Goal: Transaction & Acquisition: Purchase product/service

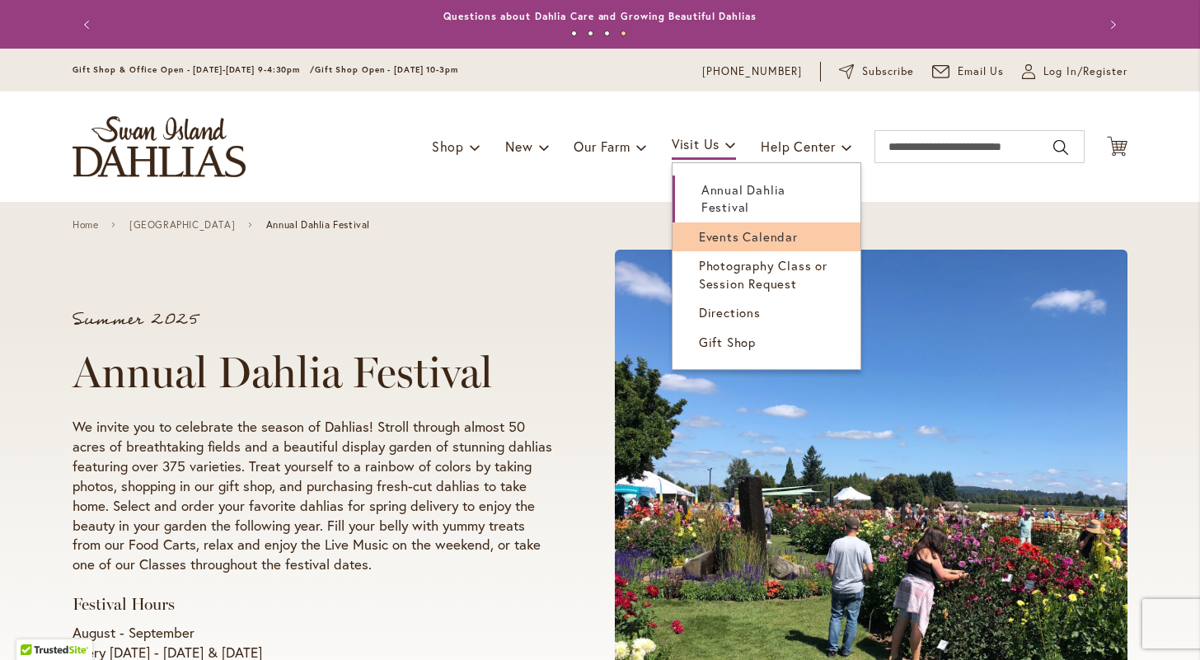
click at [722, 241] on span "Events Calendar" at bounding box center [748, 236] width 99 height 16
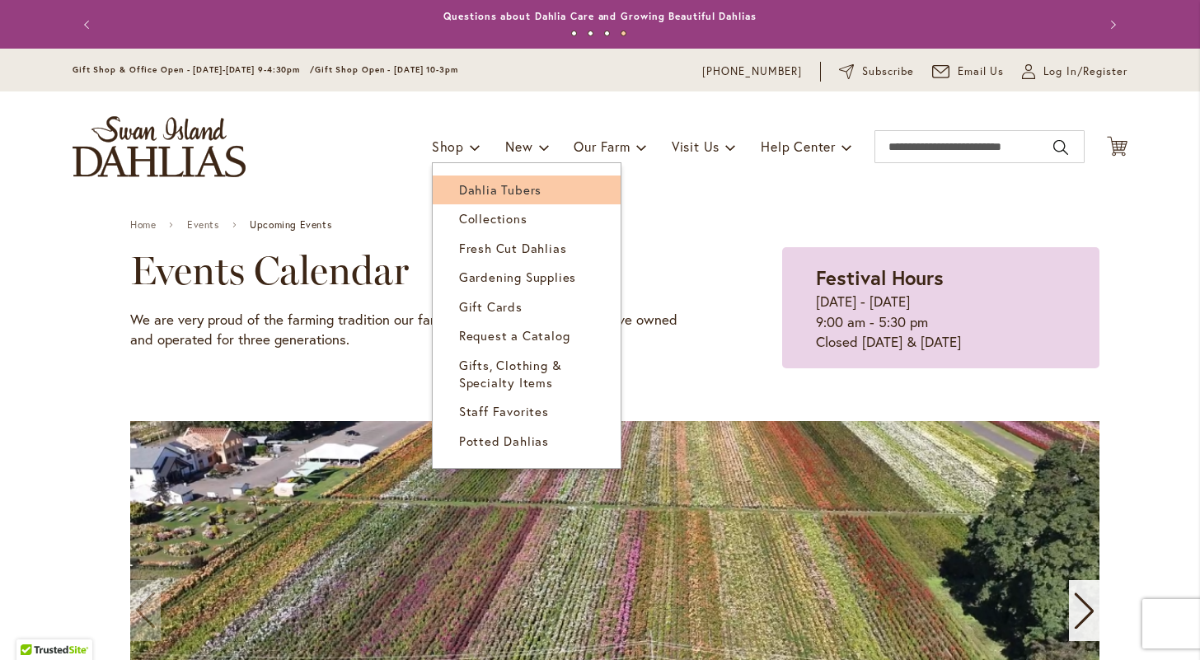
click at [486, 187] on span "Dahlia Tubers" at bounding box center [500, 189] width 82 height 16
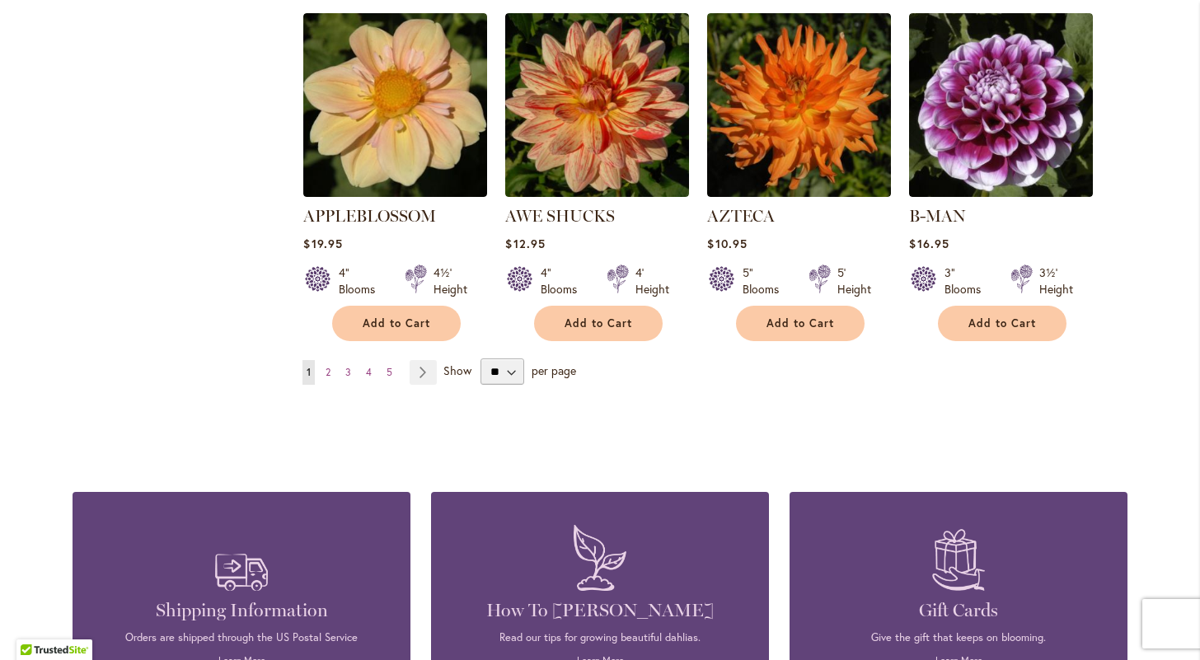
scroll to position [1463, 0]
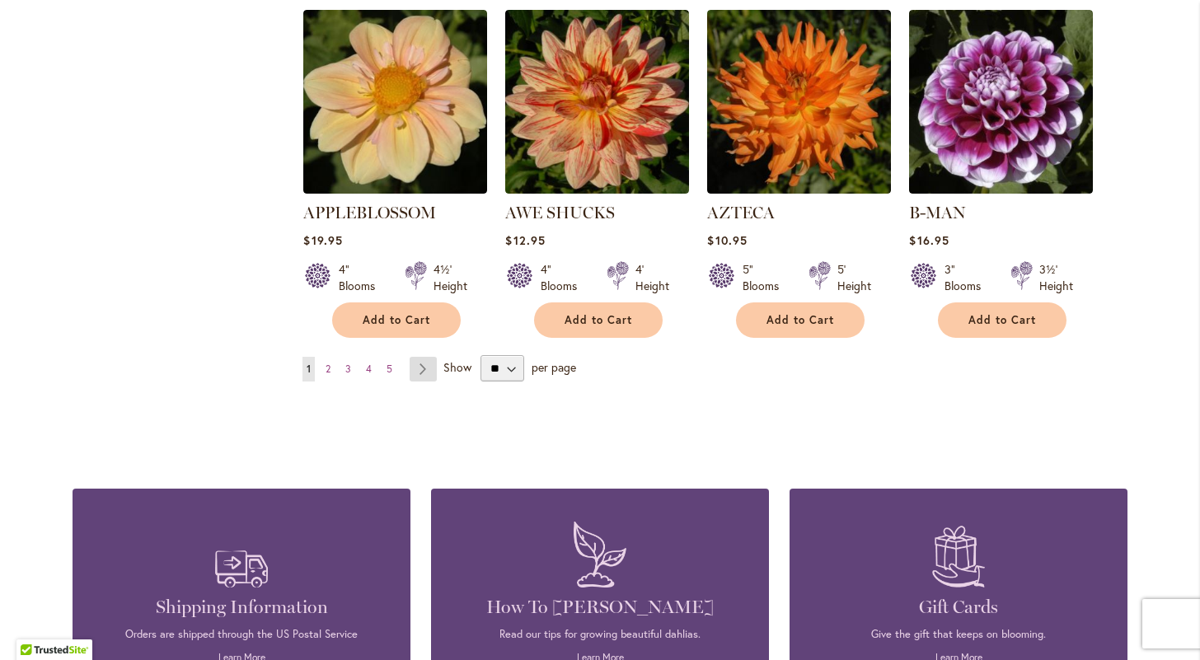
click at [420, 357] on link "Page Next" at bounding box center [423, 369] width 27 height 25
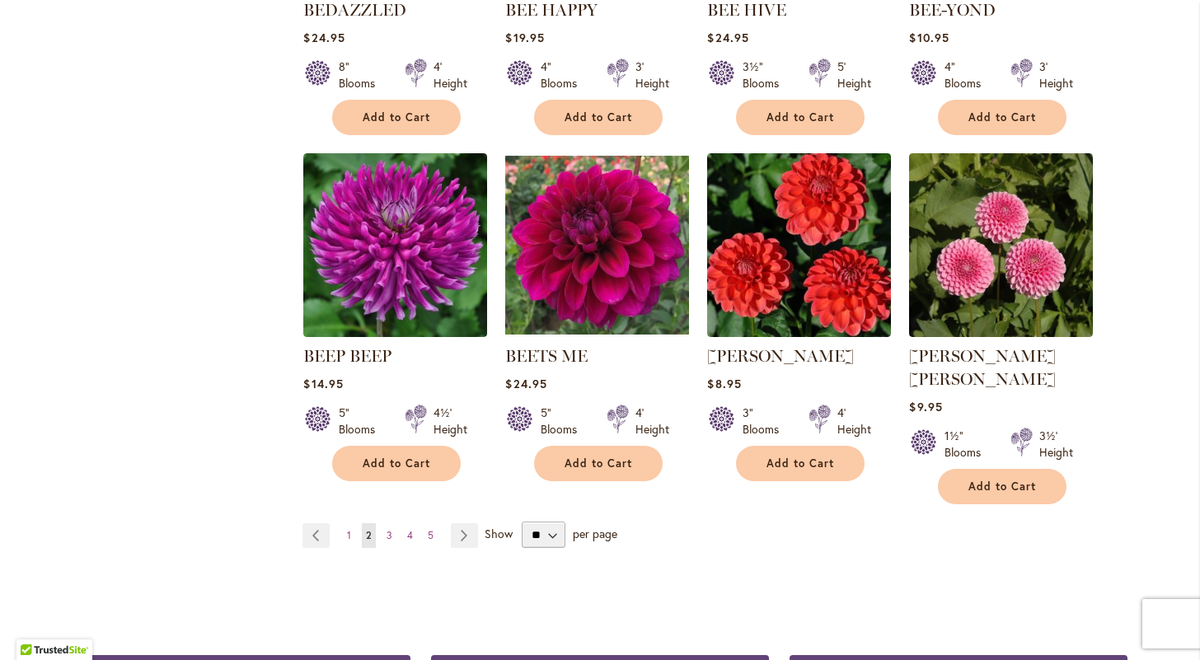
scroll to position [1297, 0]
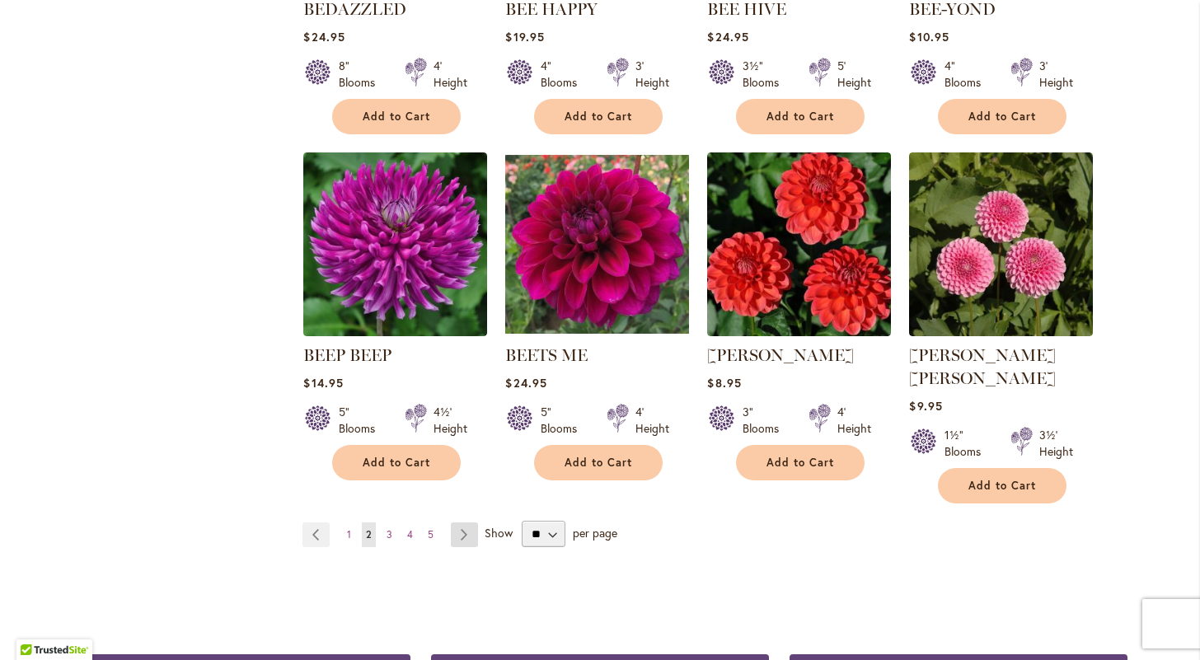
click at [466, 522] on link "Page Next" at bounding box center [464, 534] width 27 height 25
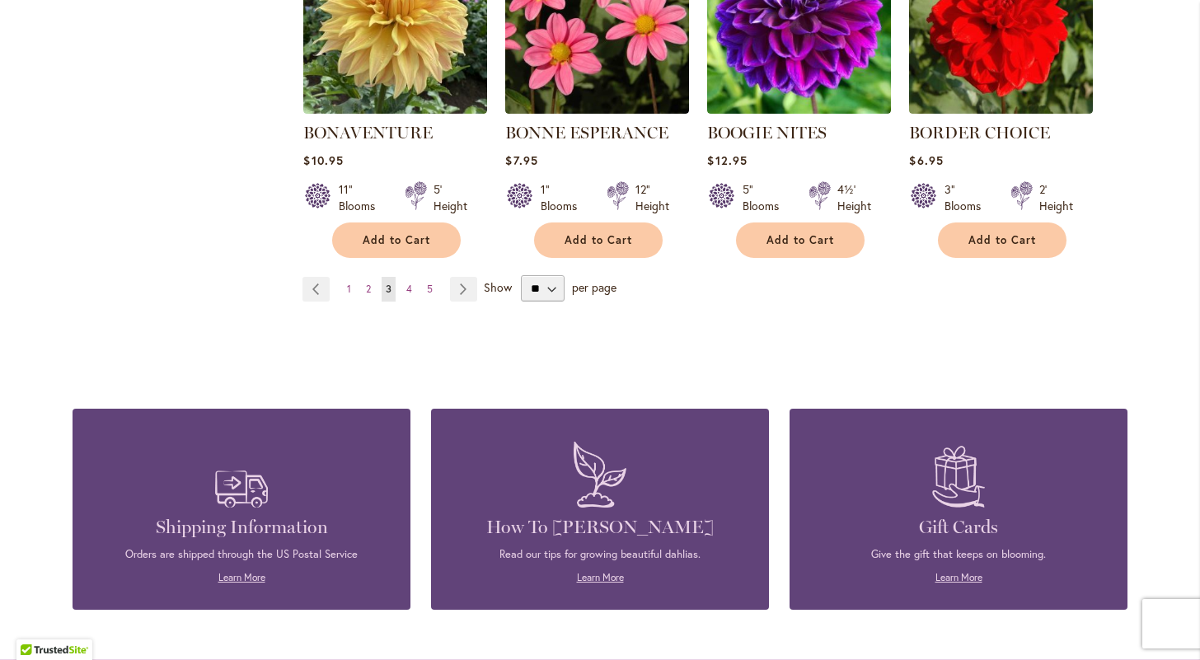
scroll to position [1543, 0]
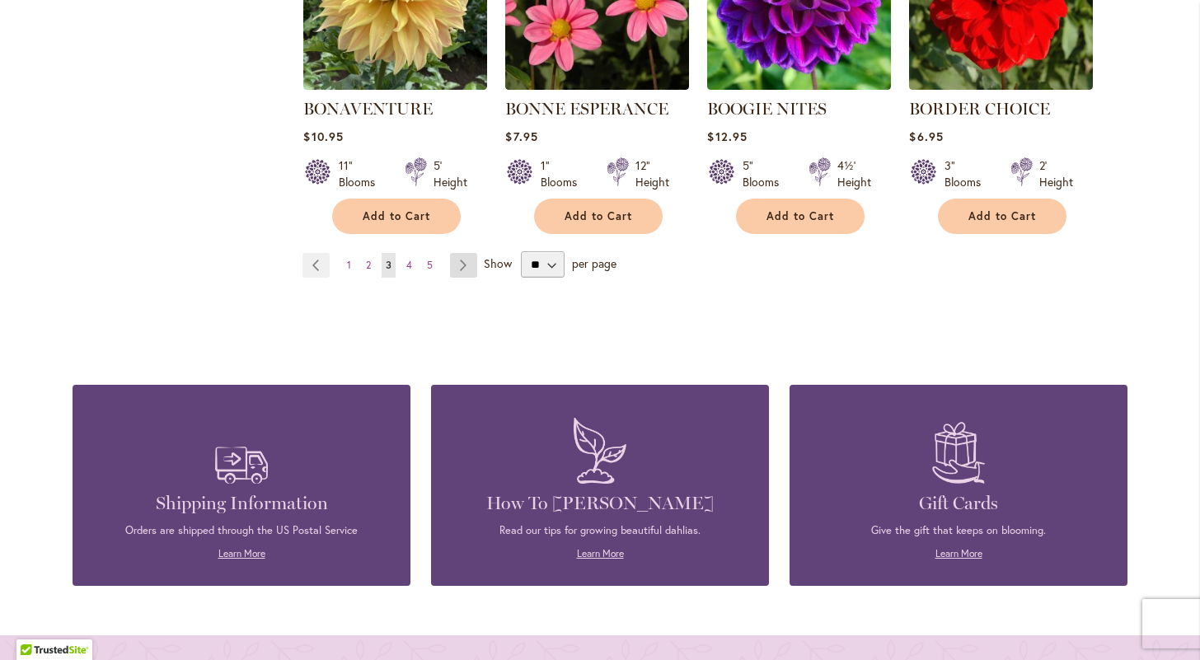
click at [463, 264] on link "Page Next" at bounding box center [463, 265] width 27 height 25
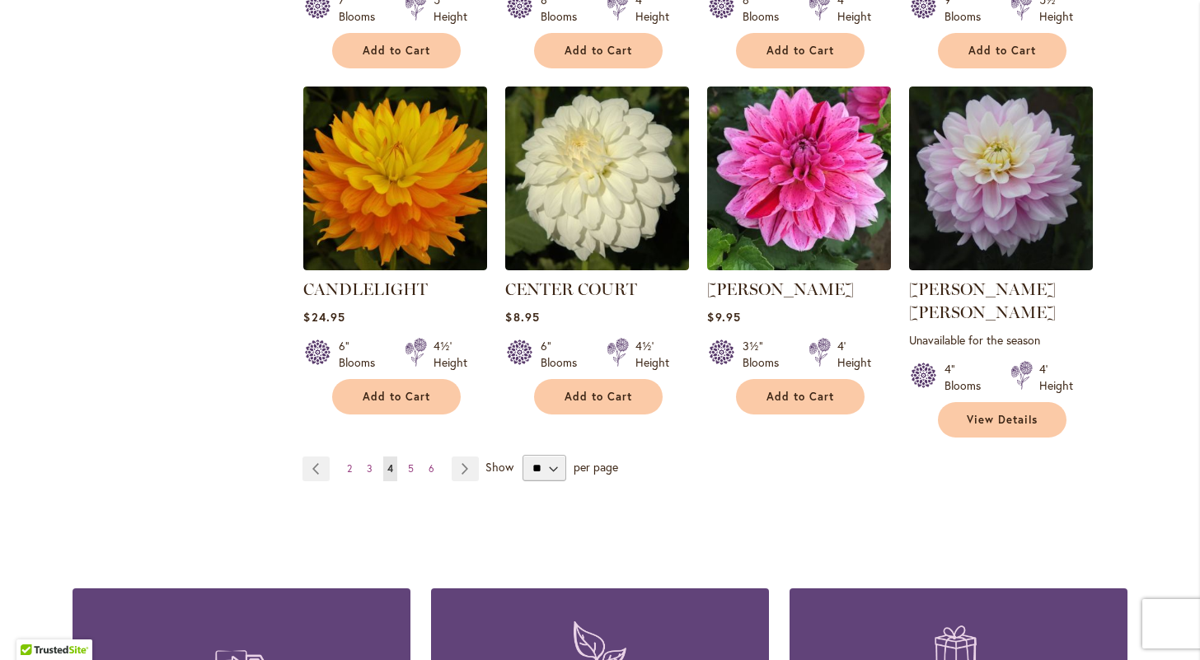
scroll to position [1389, 0]
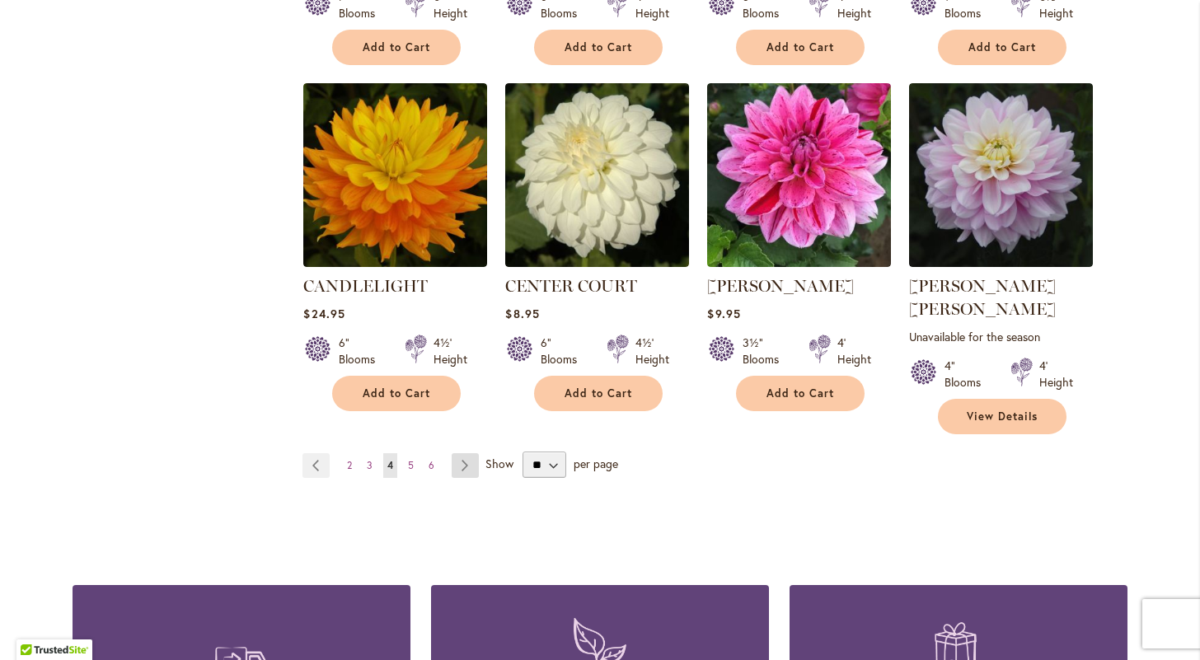
click at [466, 453] on link "Page Next" at bounding box center [465, 465] width 27 height 25
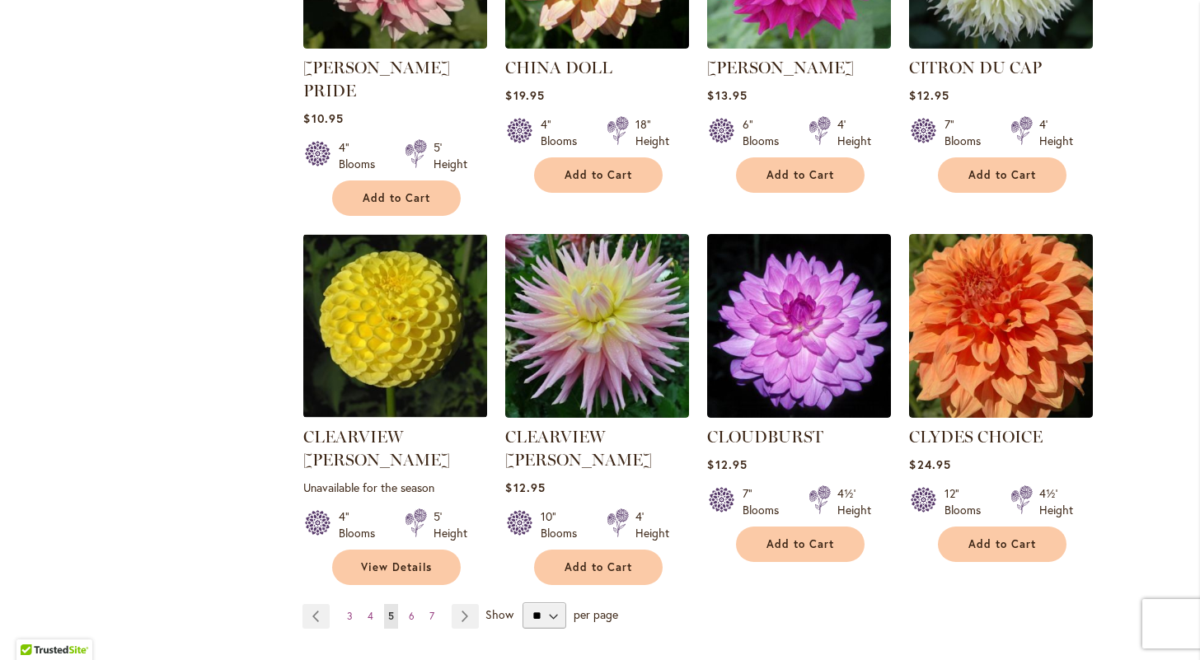
scroll to position [1263, 0]
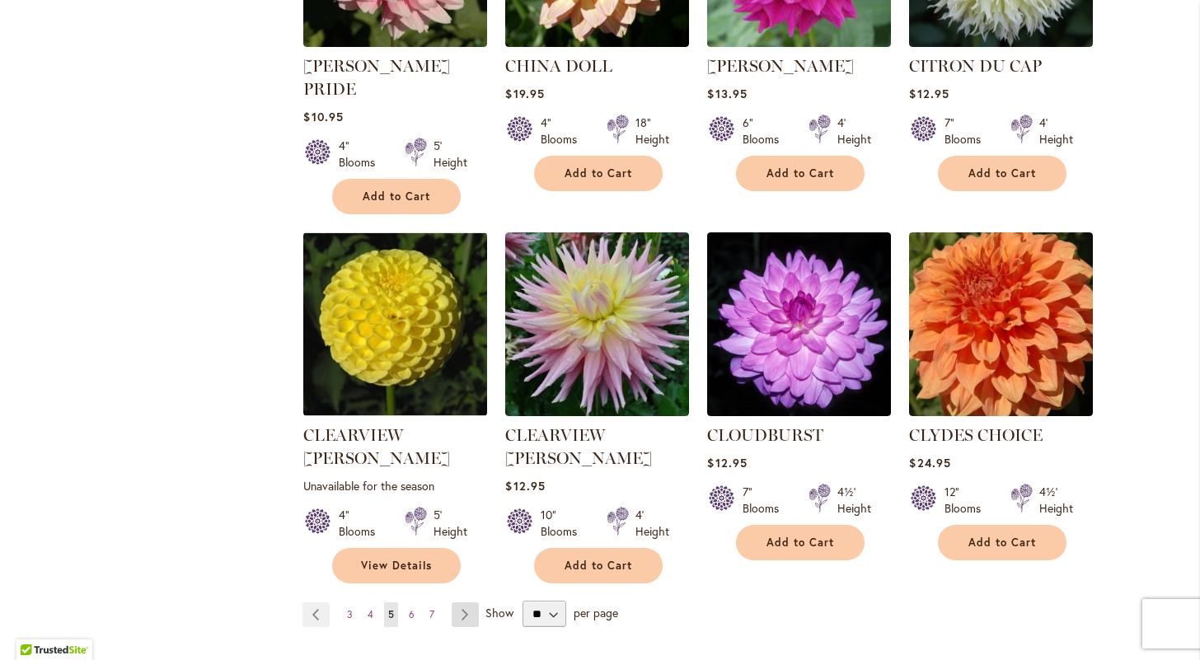
click at [468, 602] on link "Page Next" at bounding box center [465, 614] width 27 height 25
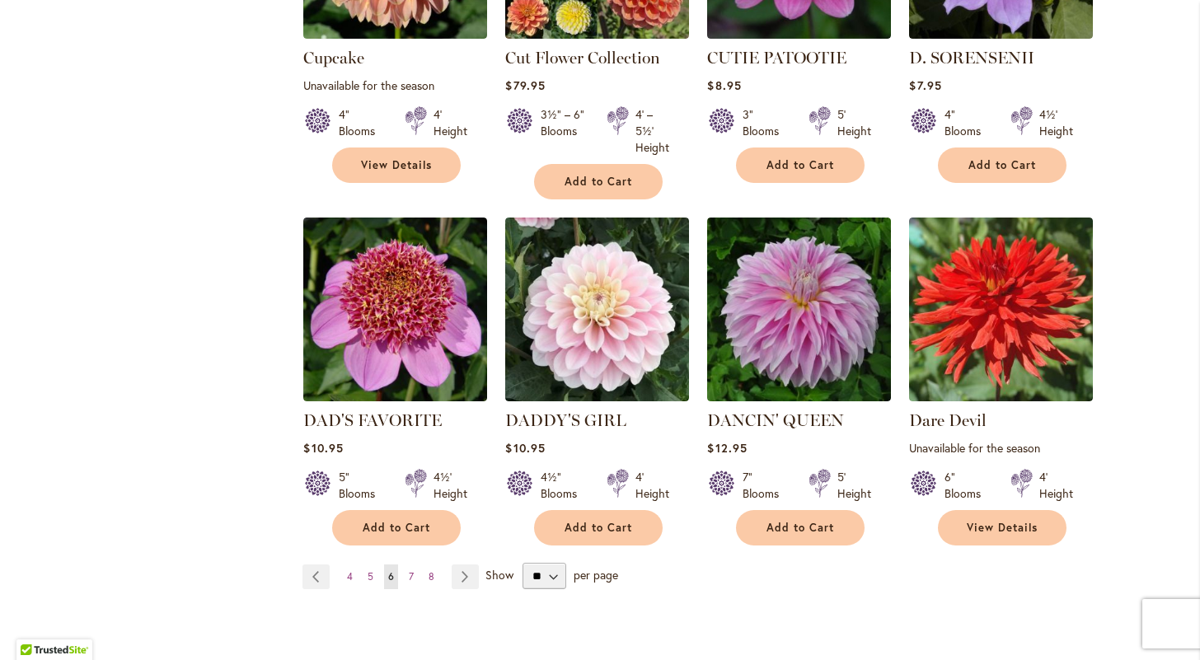
scroll to position [1297, 0]
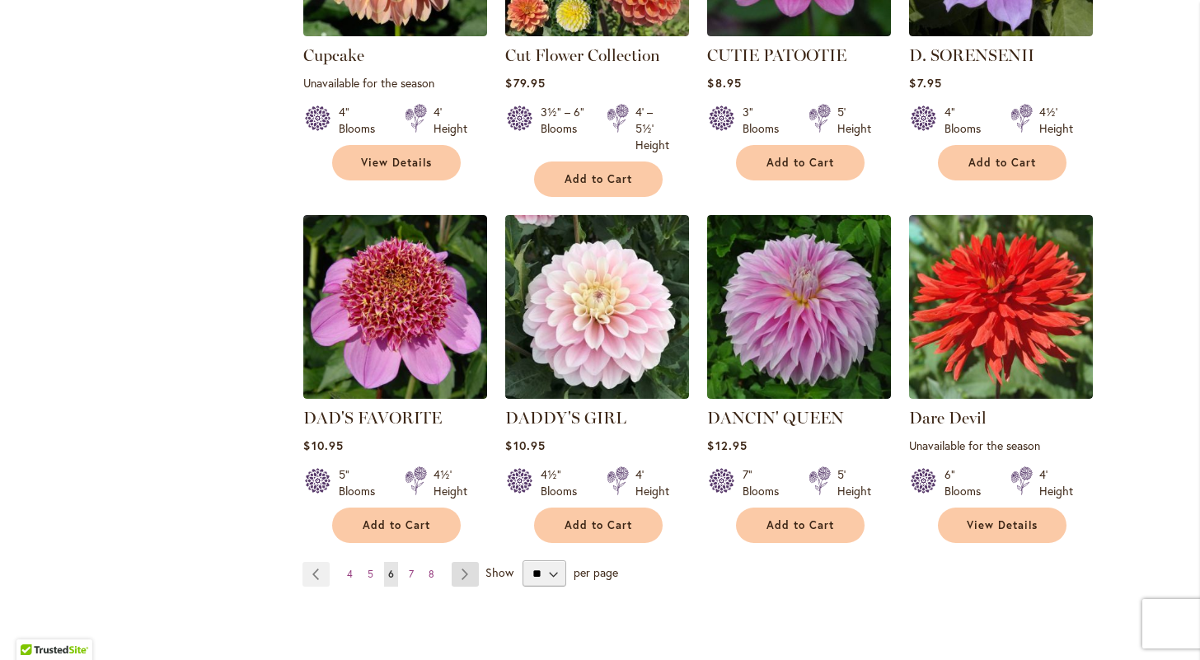
click at [464, 562] on link "Page Next" at bounding box center [465, 574] width 27 height 25
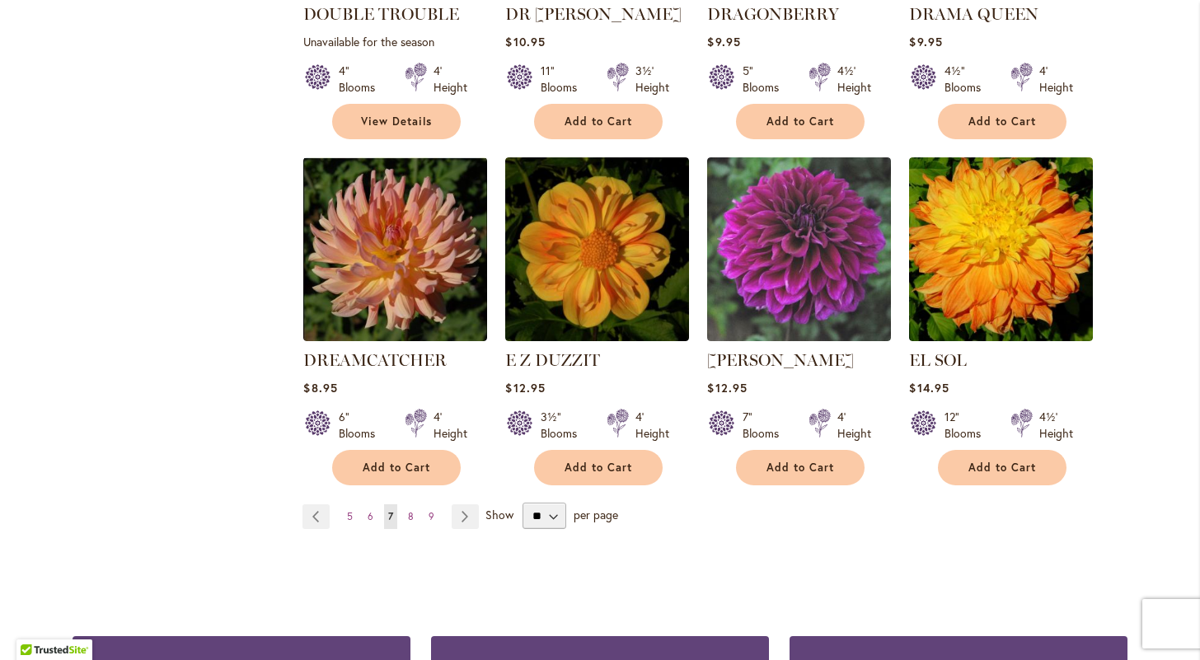
scroll to position [1341, 0]
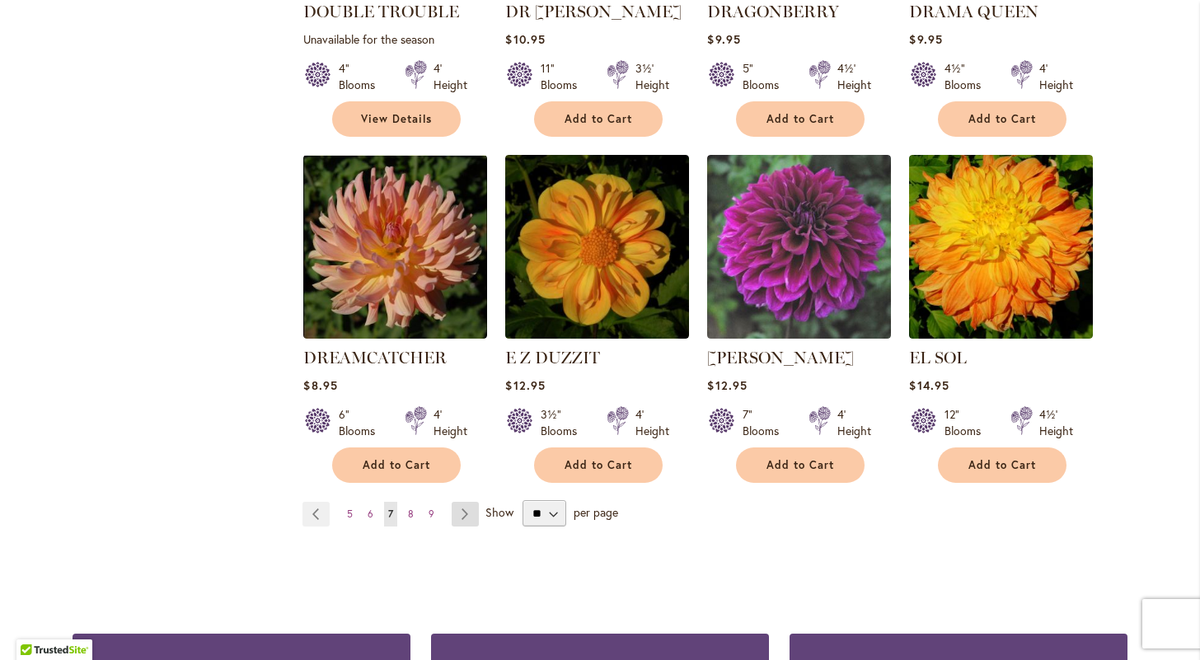
click at [466, 502] on link "Page Next" at bounding box center [465, 514] width 27 height 25
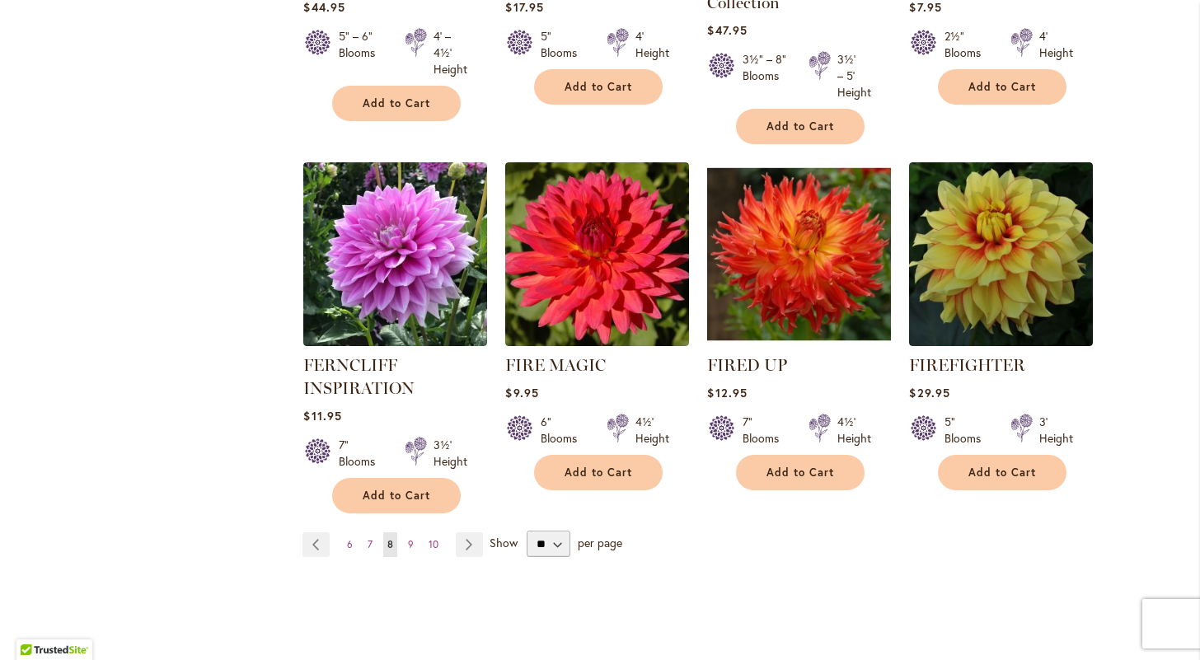
scroll to position [1334, 0]
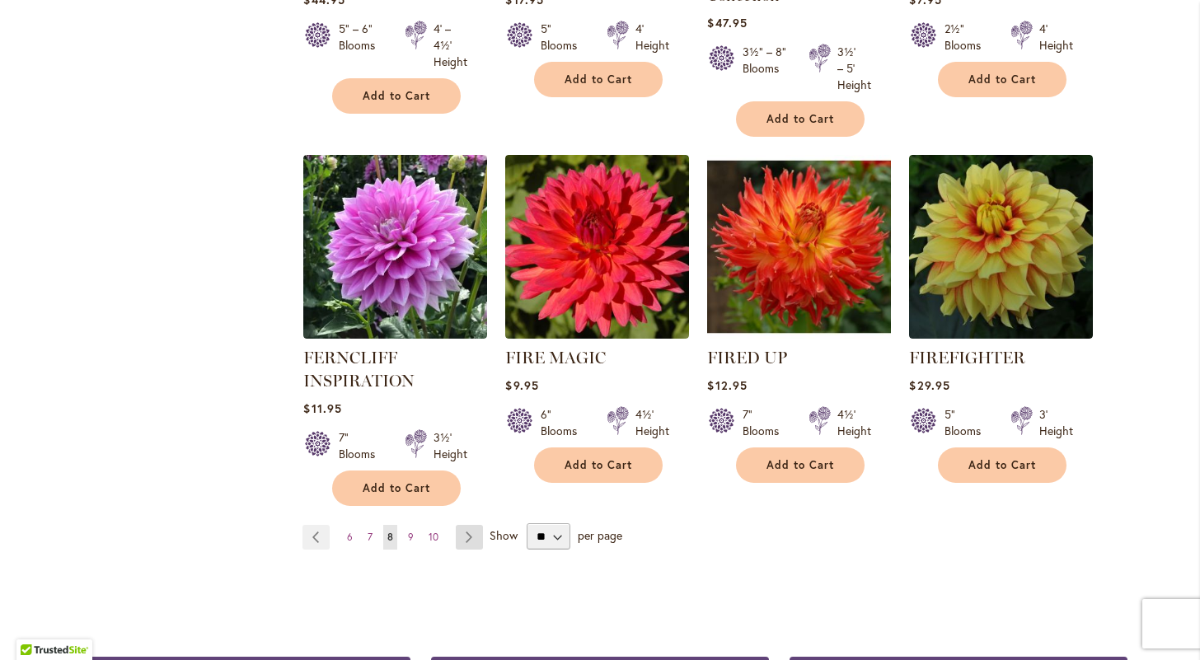
click at [468, 536] on link "Page Next" at bounding box center [469, 537] width 27 height 25
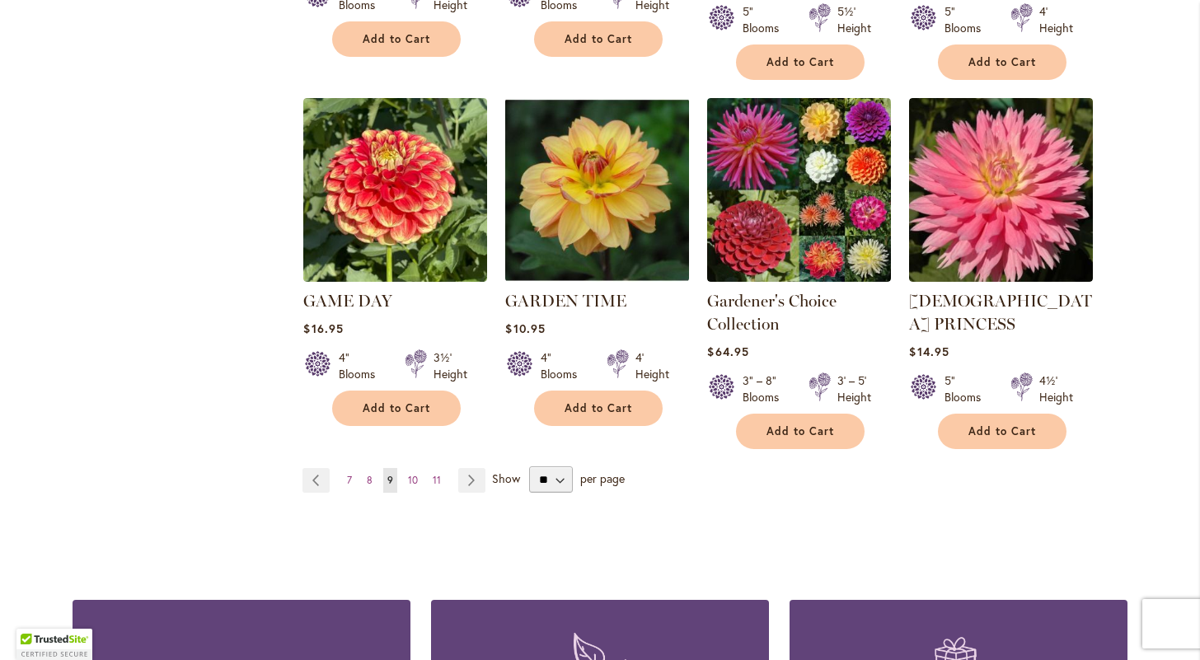
scroll to position [1422, 0]
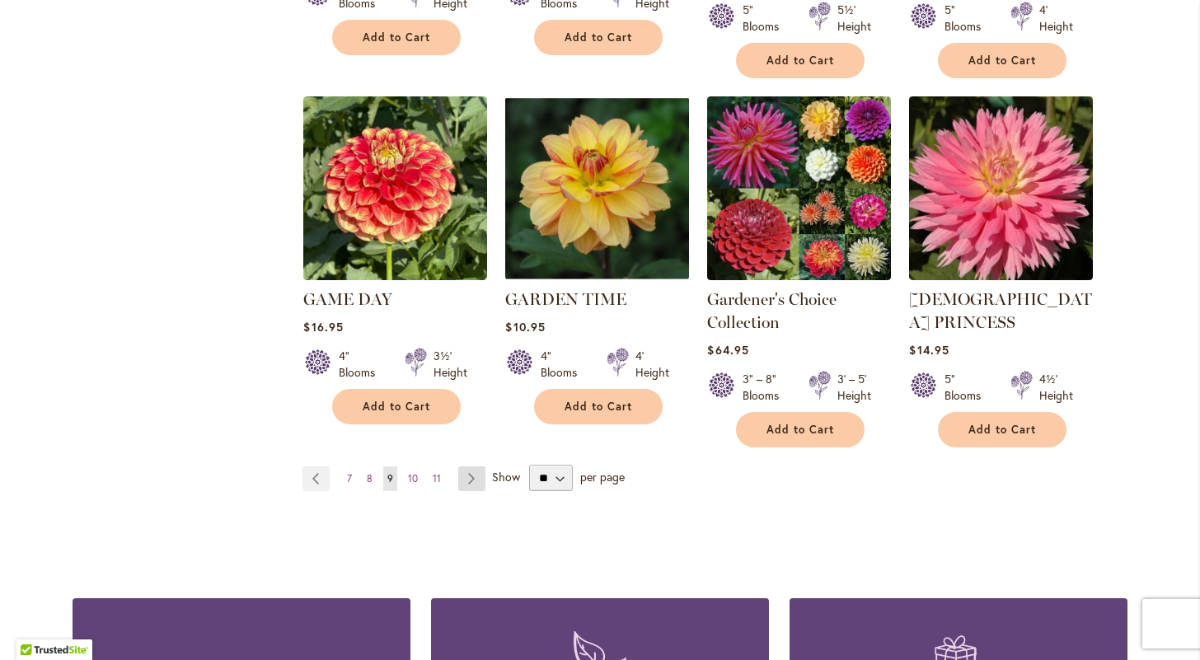
click at [467, 466] on link "Page Next" at bounding box center [471, 478] width 27 height 25
